Goal: Communication & Community: Answer question/provide support

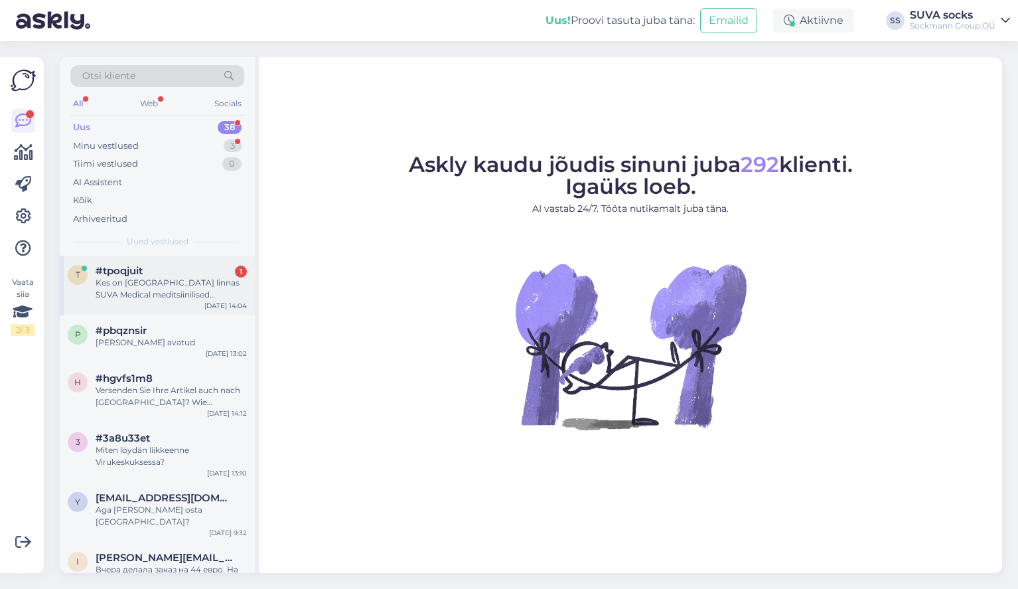
click at [122, 268] on span "#tpoqjuit" at bounding box center [119, 271] width 47 height 12
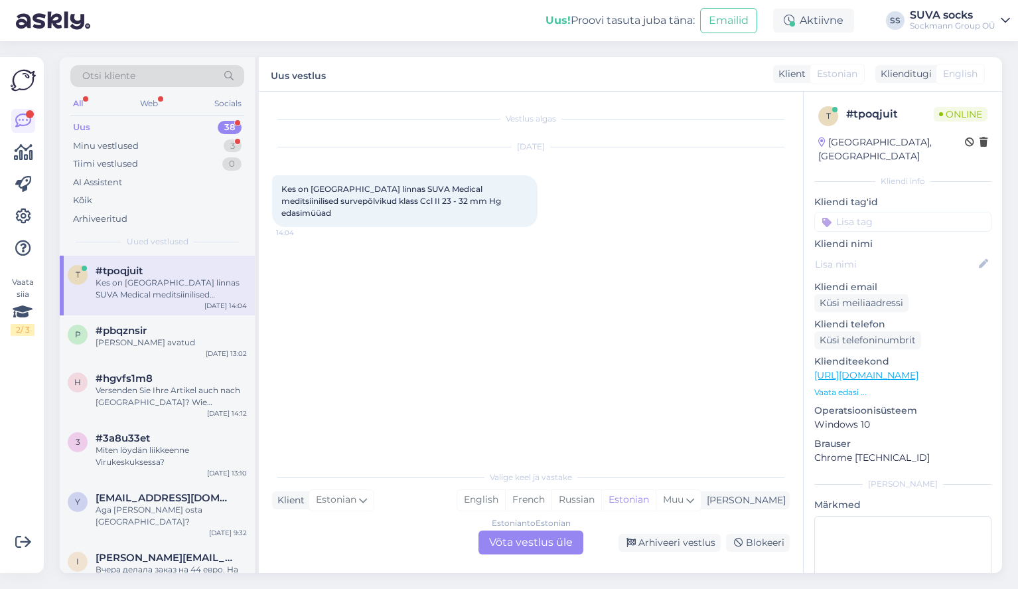
click at [526, 538] on div "Estonian to Estonian Võta vestlus üle" at bounding box center [531, 542] width 105 height 24
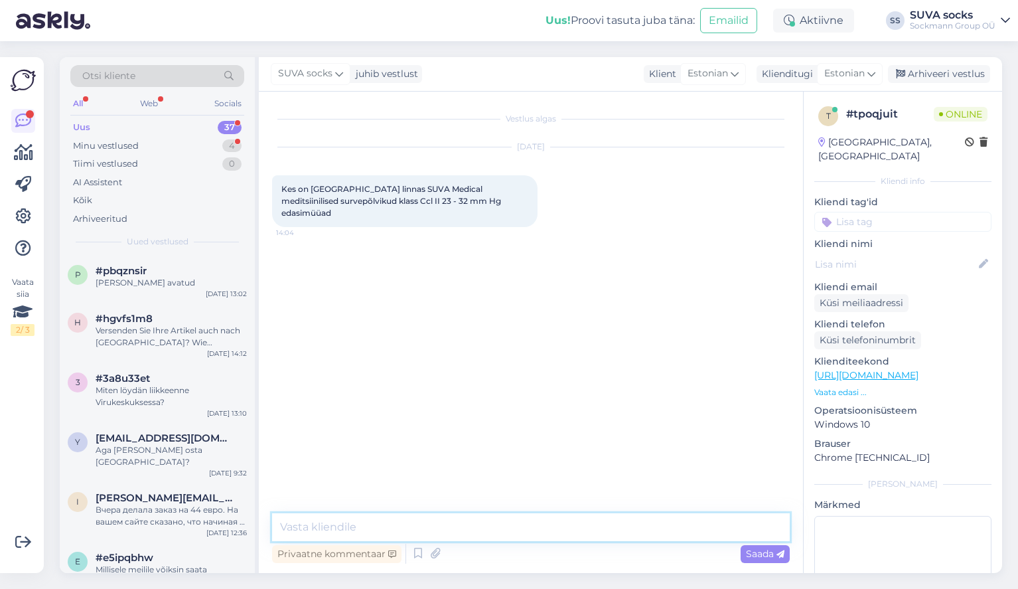
click at [394, 528] on textarea at bounding box center [531, 527] width 518 height 28
click at [462, 526] on textarea "Tere! Meil on [GEOGRAPHIC_DATA] oma kauplus. Küüni 4" at bounding box center [531, 527] width 518 height 28
click at [541, 524] on textarea "Tere! Meil on [GEOGRAPHIC_DATA] oma kauplus. Aadress: Küüni 4" at bounding box center [531, 527] width 518 height 28
click at [602, 530] on textarea "Tere! Meil on [GEOGRAPHIC_DATA] oma kauplus. Aadress: Küüni tn. 4" at bounding box center [531, 527] width 518 height 28
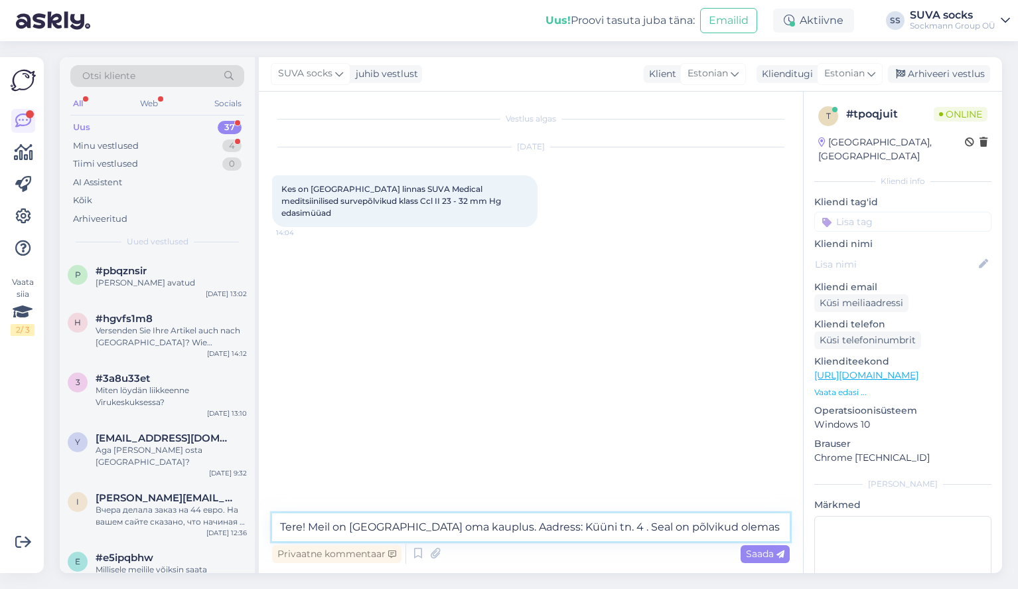
click at [594, 527] on textarea "Tere! Meil on [GEOGRAPHIC_DATA] oma kauplus. Aadress: Küüni tn. 4 . Seal on põl…" at bounding box center [531, 527] width 518 height 28
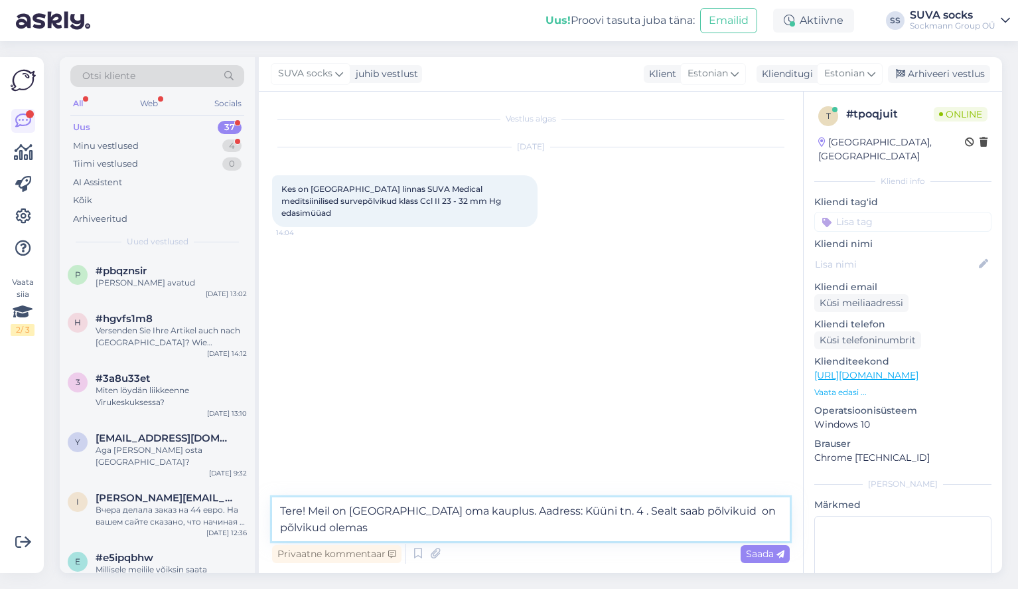
drag, startPoint x: 573, startPoint y: 510, endPoint x: 607, endPoint y: 539, distance: 43.8
type textarea "Tere! Meil on [GEOGRAPHIC_DATA] oma kauplus. Aadress: Küüni tn. 4 ."
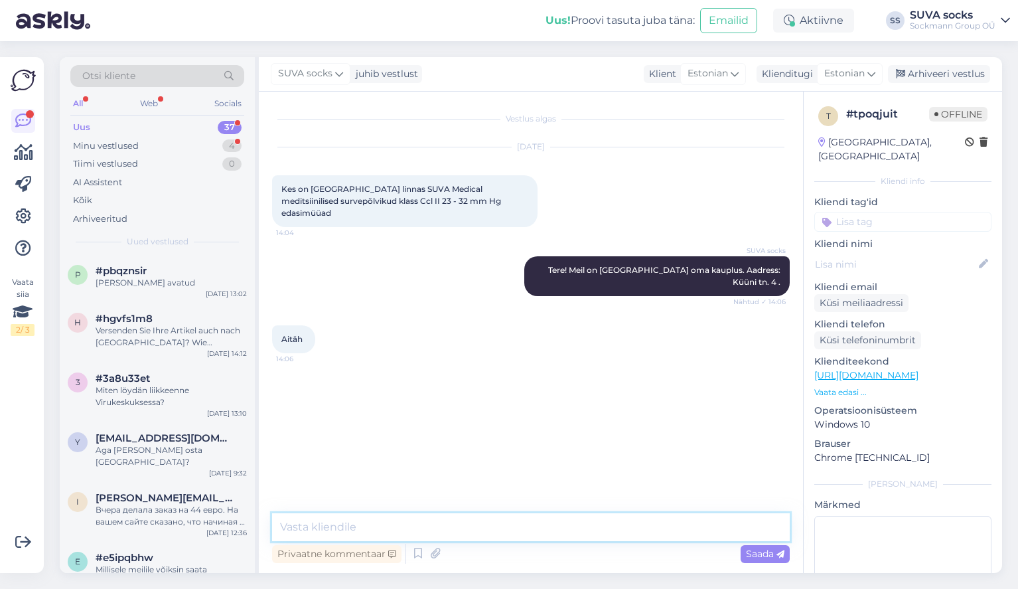
click at [339, 524] on textarea at bounding box center [531, 527] width 518 height 28
paste textarea "Kui teil on küsimusi, võtke kindlasti ühendust :)"
click at [281, 526] on textarea "Kui teil on küsimusi, võtke kindlasti ühendust :)" at bounding box center [531, 527] width 518 height 28
click at [412, 527] on textarea "Ilusat päeva! :) Kui teil on küsimusi, võtke kindlasti ühendust :)" at bounding box center [531, 527] width 518 height 28
click at [491, 524] on textarea "Ilusat päeva! :) Kui teil on veel küsimusi, võtke kindlasti ühendust :)" at bounding box center [531, 527] width 518 height 28
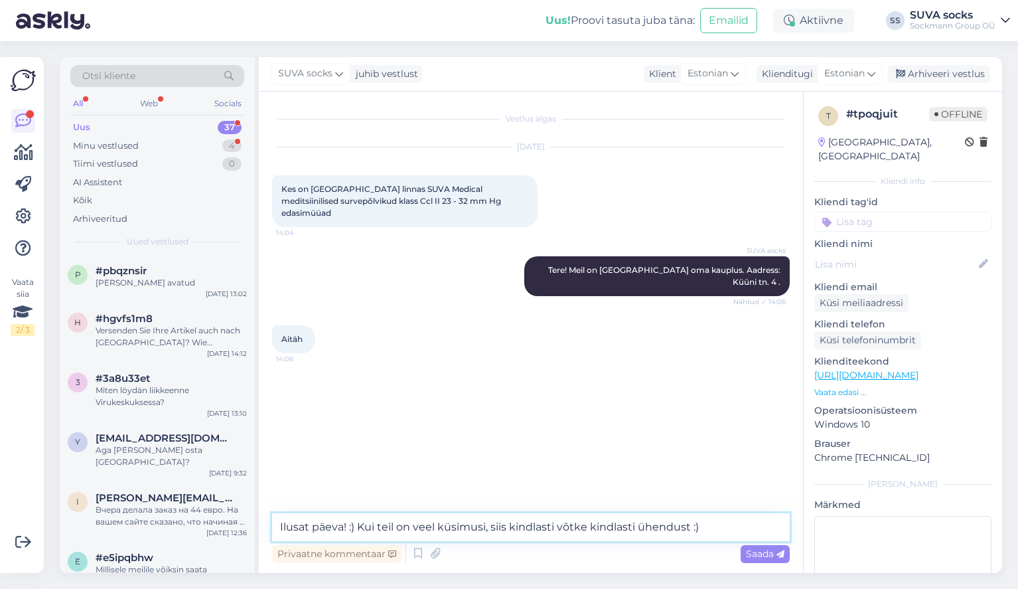
click at [508, 528] on textarea "Ilusat päeva! :) Kui teil on veel küsimusi, siis kindlasti võtke kindlasti ühen…" at bounding box center [531, 527] width 518 height 28
click at [556, 527] on textarea "Ilusat päeva! :) Kui teil on veel küsimusi, siis kindlasti võtke kindlasti ühen…" at bounding box center [531, 527] width 518 height 28
click at [541, 526] on textarea "Ilusat päeva! :) Kui teil on veel küsimusi, siis võtke kindlasti ühendust :)" at bounding box center [531, 527] width 518 height 28
click at [706, 524] on textarea "Ilusat päeva! :) Kui teil on veel küsimusi, siis võtke meiega kindlasti ühendus…" at bounding box center [531, 527] width 518 height 28
click at [359, 526] on textarea "Ilusat päeva! :) Kui teil on veel küsimusi, siis võtke meiega kindlasti ühendus…" at bounding box center [531, 527] width 518 height 28
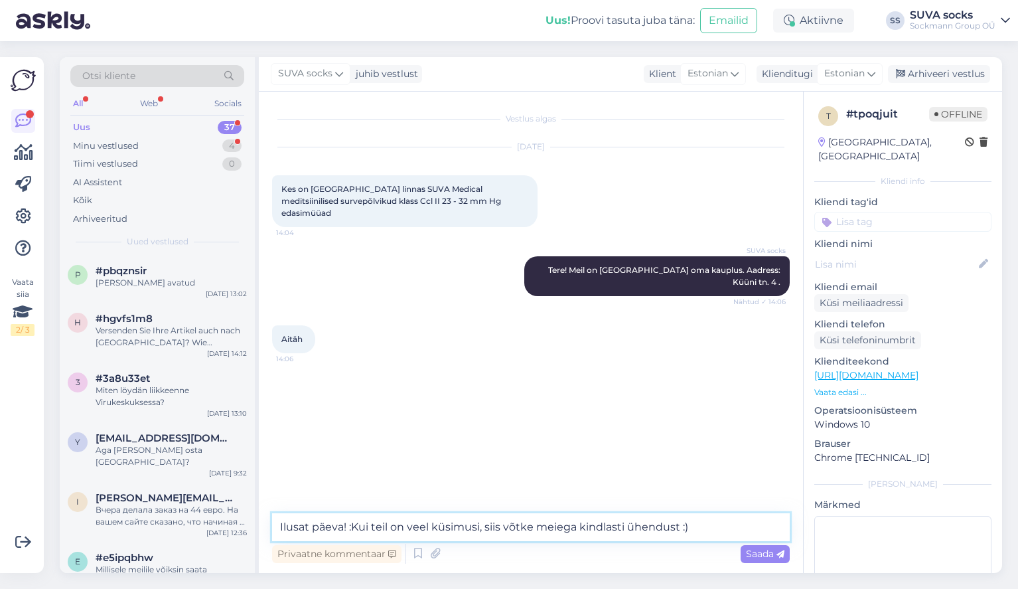
type textarea "Ilusat päeva! Kui teil on veel küsimusi, siis võtke meiega kindlasti ühendust :)"
click at [702, 528] on textarea "Ilusat päeva! Kui teil on veel küsimusi, siis võtke meiega kindlasti ühendust :)" at bounding box center [531, 527] width 518 height 28
